Goal: Transaction & Acquisition: Purchase product/service

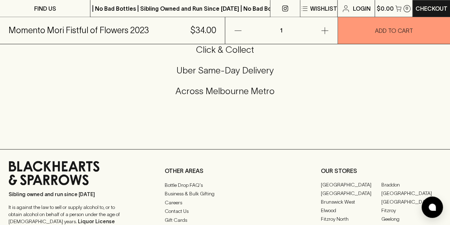
scroll to position [406, 0]
click at [241, 56] on h5 "Click & Collect" at bounding box center [225, 50] width 433 height 12
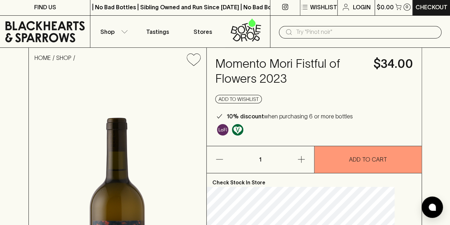
scroll to position [1, 0]
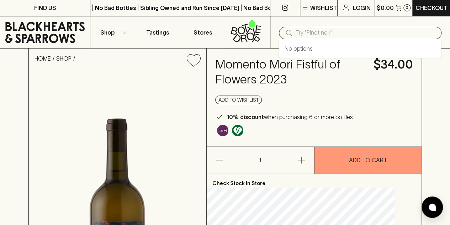
click at [315, 34] on input "text" at bounding box center [366, 32] width 140 height 11
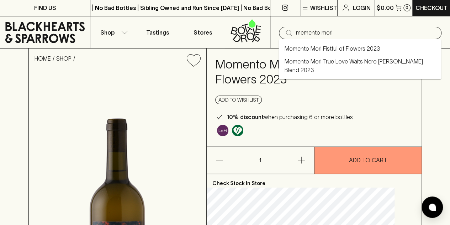
type input "memento mori"
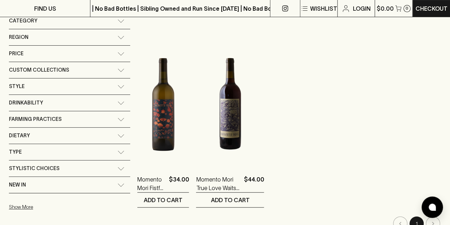
scroll to position [132, 0]
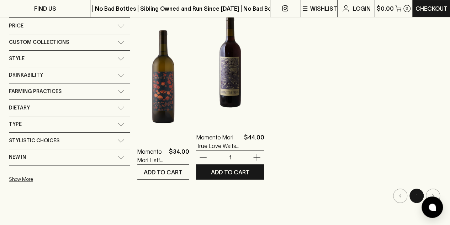
click at [219, 108] on img at bounding box center [230, 60] width 68 height 125
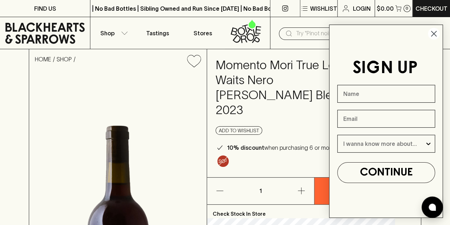
click at [291, 89] on h4 "Momento Mori True Love Waits Nero [PERSON_NAME] Blend 2023" at bounding box center [290, 88] width 148 height 60
click at [432, 32] on circle "Close dialog" at bounding box center [434, 34] width 12 height 12
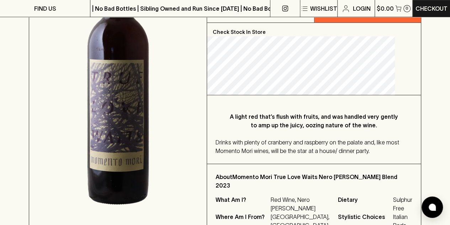
scroll to position [182, 0]
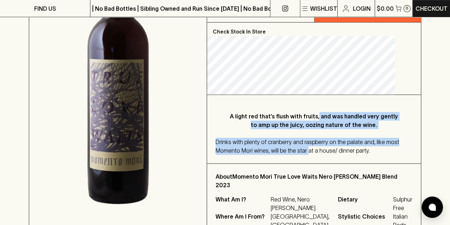
drag, startPoint x: 334, startPoint y: 102, endPoint x: 332, endPoint y: 144, distance: 42.0
click at [332, 144] on div "A light red that’s flush with fruits, and was handled very gently to amp up the…" at bounding box center [314, 129] width 214 height 68
click at [332, 144] on span "Drinks with plenty of cranberry and raspberry on the palate and, like most Mome…" at bounding box center [308, 145] width 184 height 15
drag, startPoint x: 332, startPoint y: 126, endPoint x: 330, endPoint y: 96, distance: 30.3
click at [330, 96] on div "A light red that’s flush with fruits, and was handled very gently to amp up the…" at bounding box center [314, 129] width 214 height 68
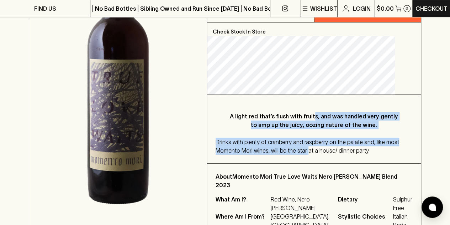
click at [330, 112] on p "A light red that’s flush with fruits, and was handled very gently to amp up the…" at bounding box center [314, 120] width 168 height 17
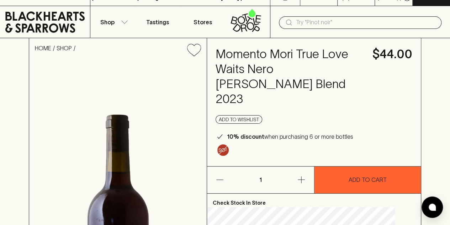
scroll to position [0, 0]
